Goal: Find specific page/section: Find specific page/section

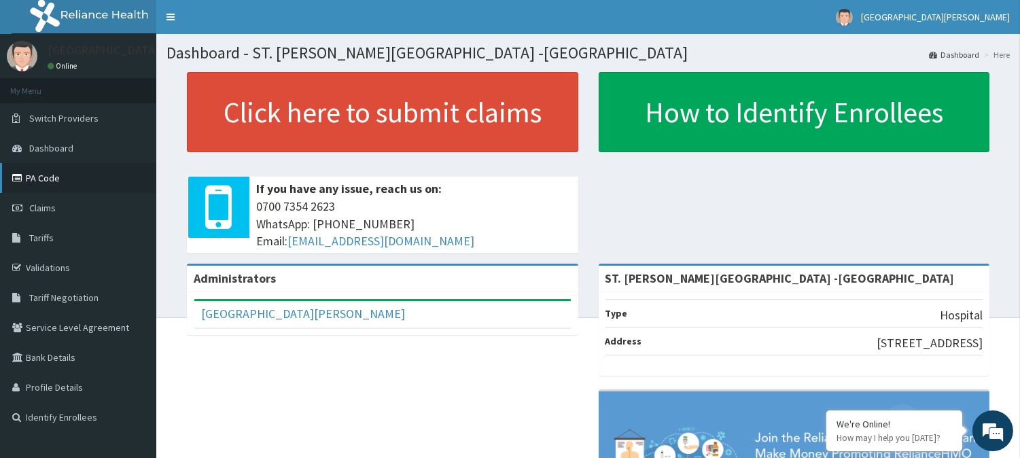
click at [57, 184] on link "PA Code" at bounding box center [78, 178] width 156 height 30
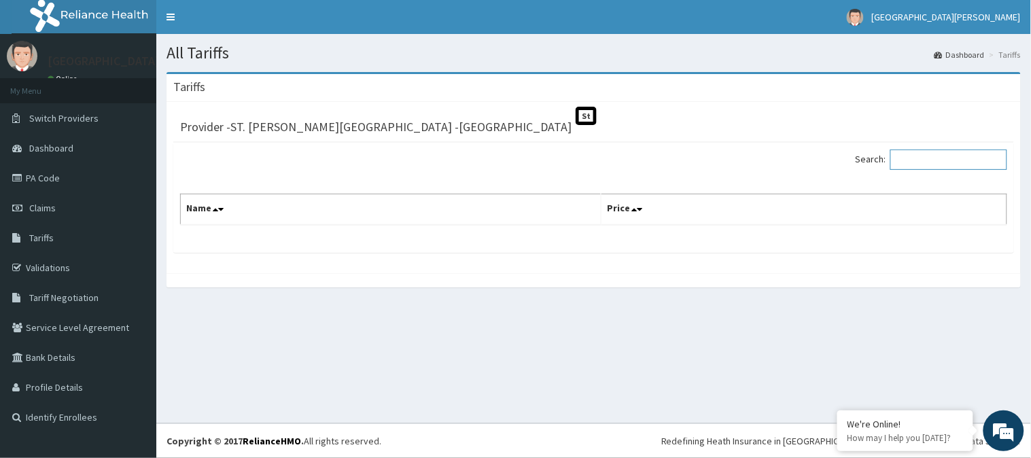
click at [913, 155] on input "Search:" at bounding box center [948, 160] width 117 height 20
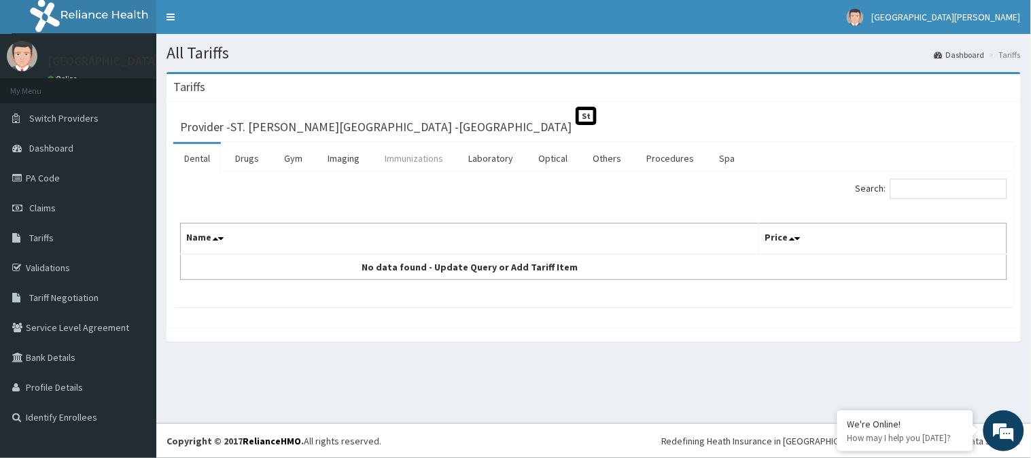
click at [438, 152] on link "Immunizations" at bounding box center [414, 158] width 80 height 29
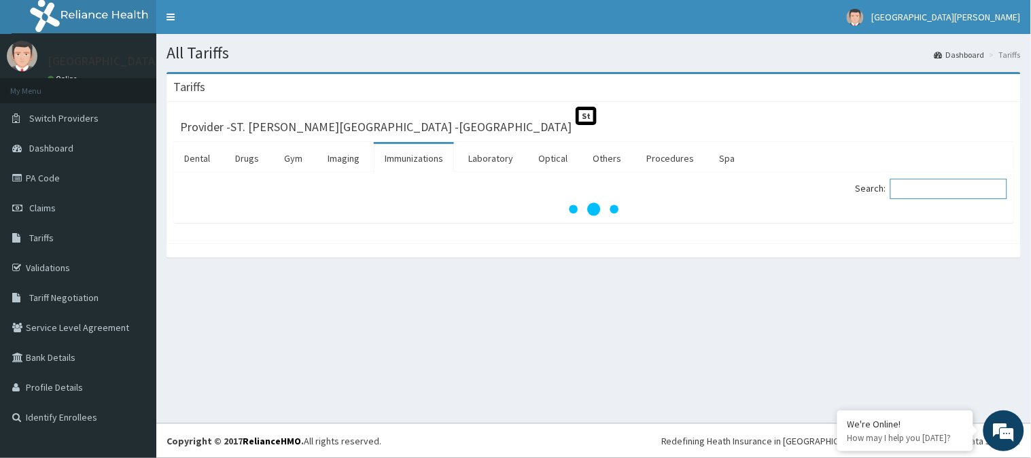
click at [929, 194] on input "Search:" at bounding box center [948, 189] width 117 height 20
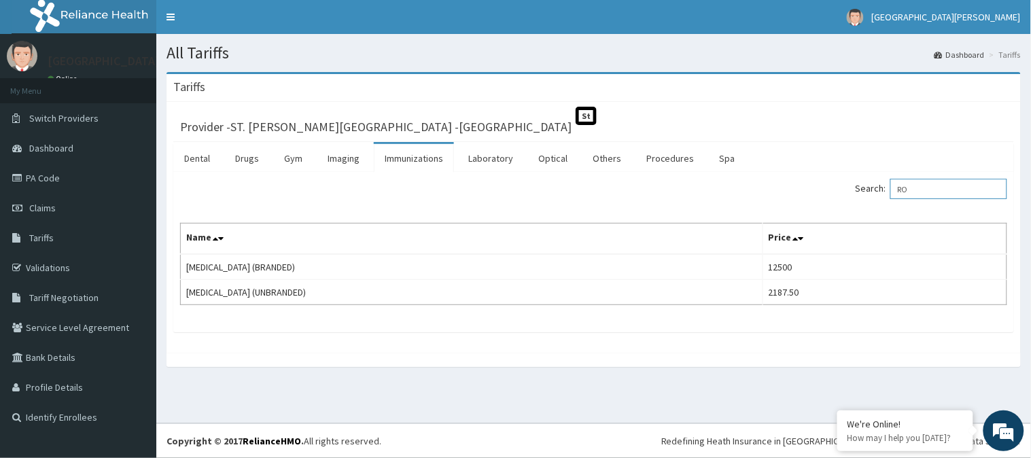
type input "R"
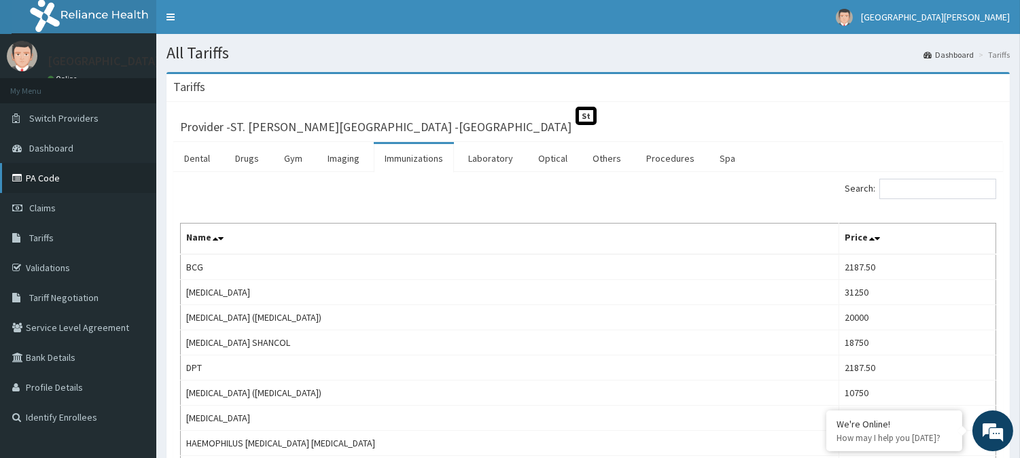
click at [66, 184] on link "PA Code" at bounding box center [78, 178] width 156 height 30
